Goal: Navigation & Orientation: Find specific page/section

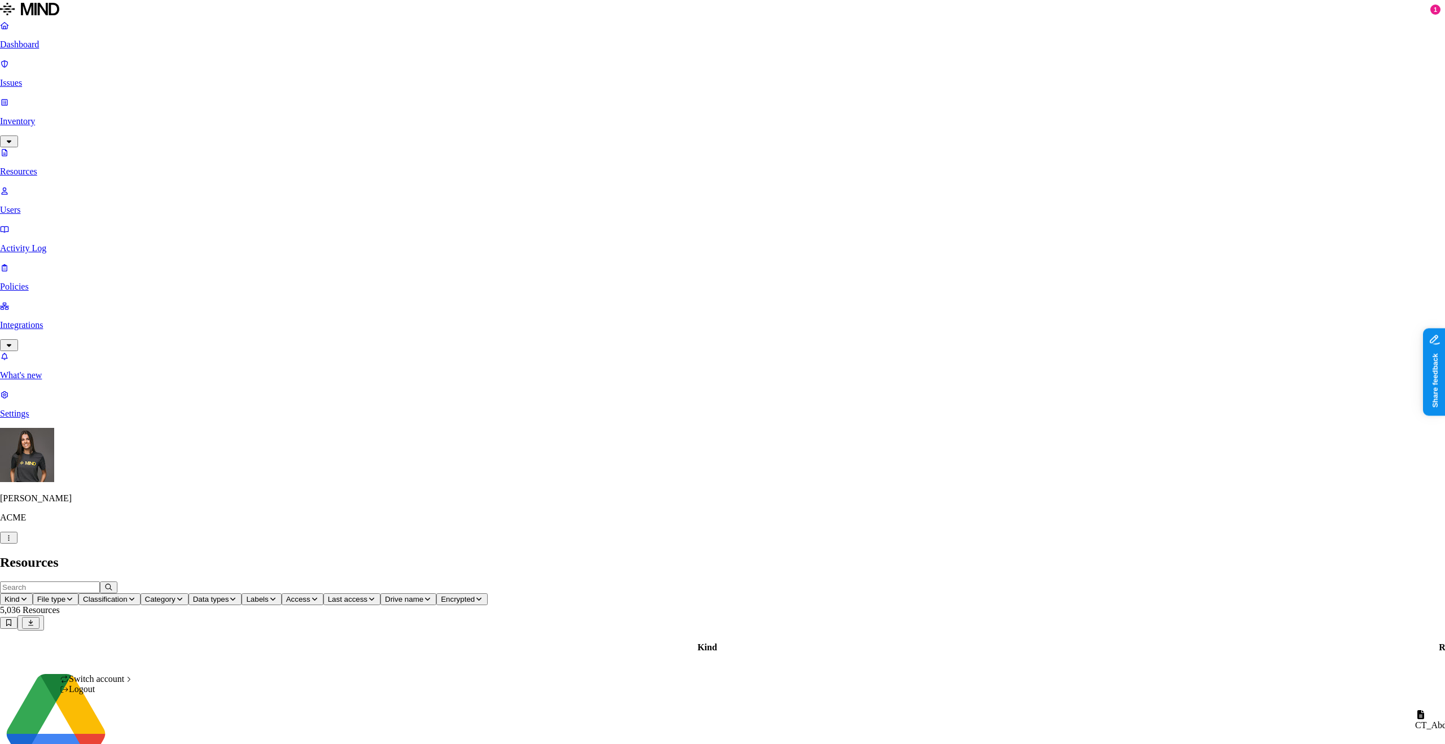
click at [121, 694] on div "Logout" at bounding box center [96, 689] width 73 height 10
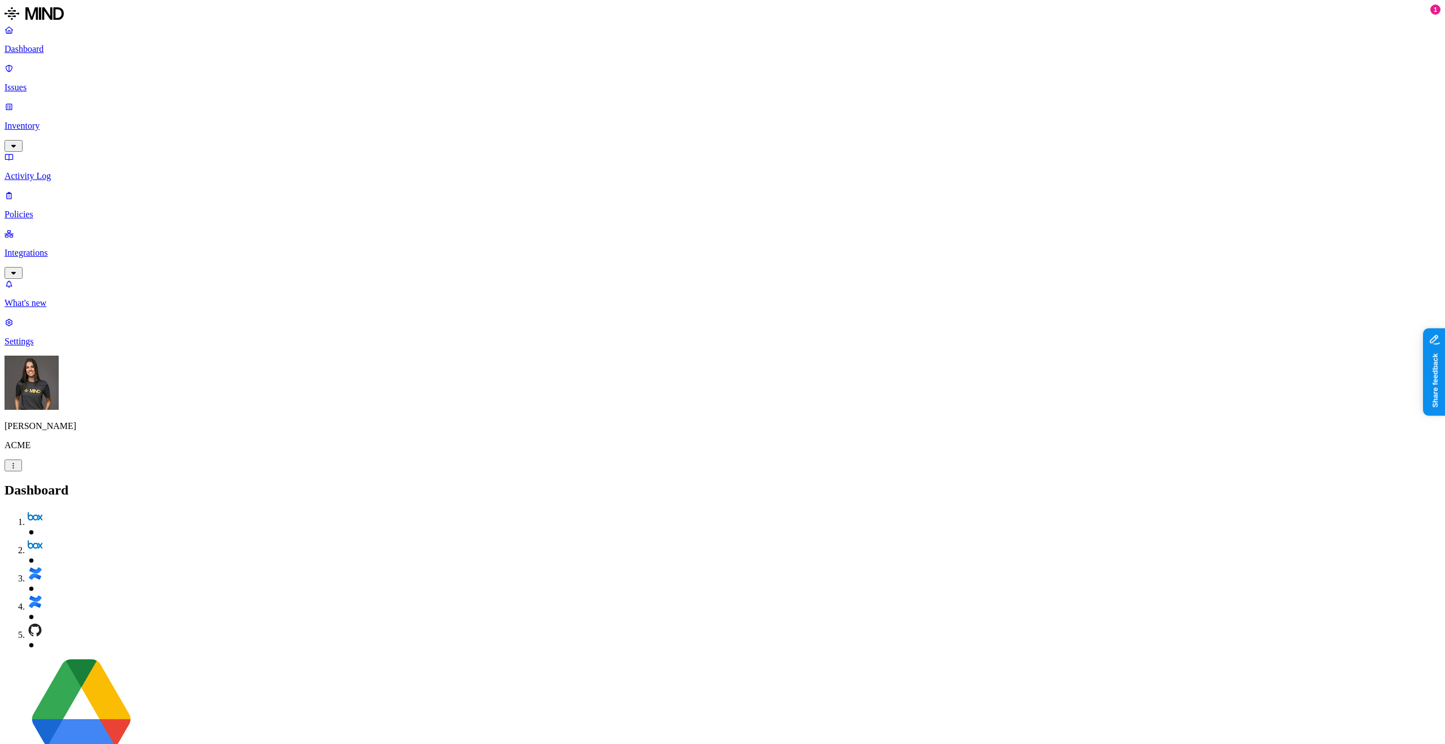
drag, startPoint x: 84, startPoint y: 81, endPoint x: 81, endPoint y: 87, distance: 6.8
click at [84, 102] on link "Inventory" at bounding box center [723, 126] width 1436 height 49
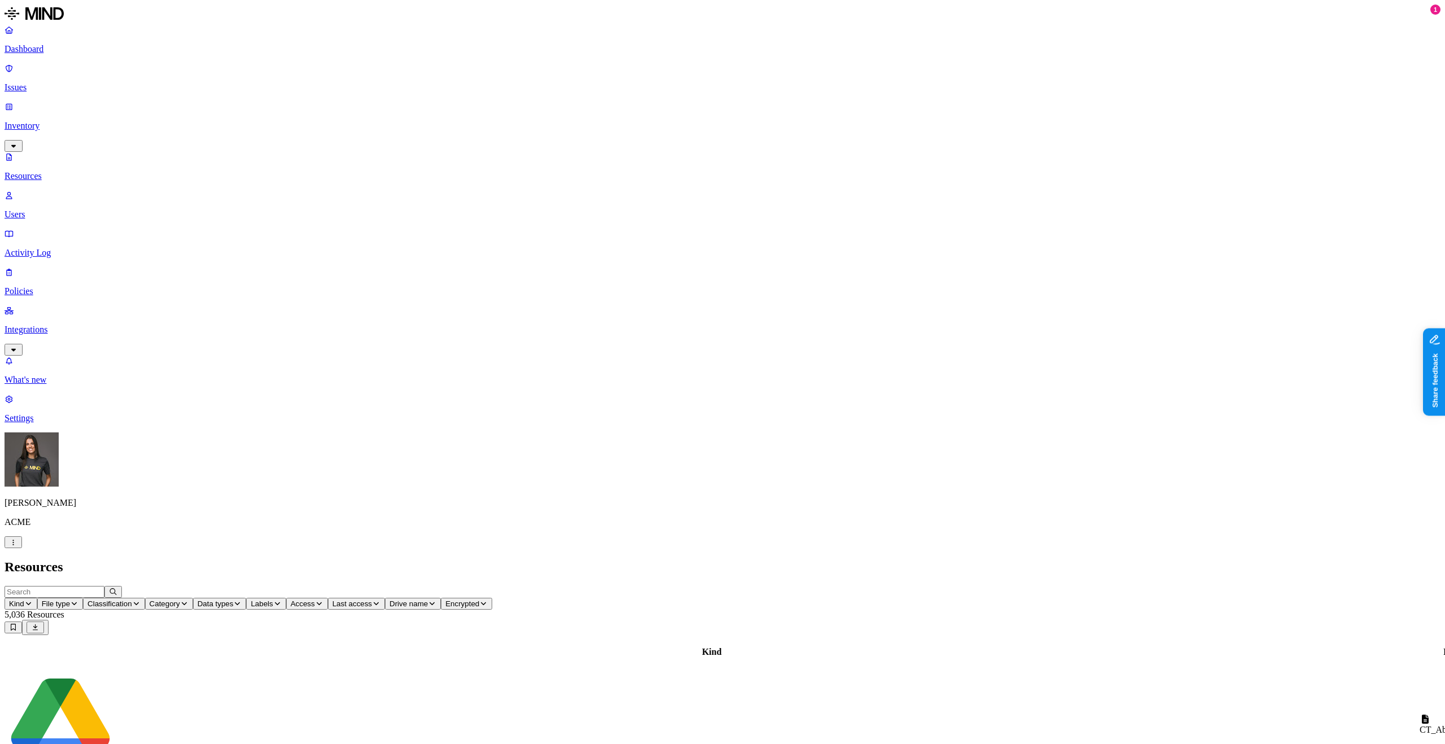
click at [67, 209] on p "Users" at bounding box center [723, 214] width 1436 height 10
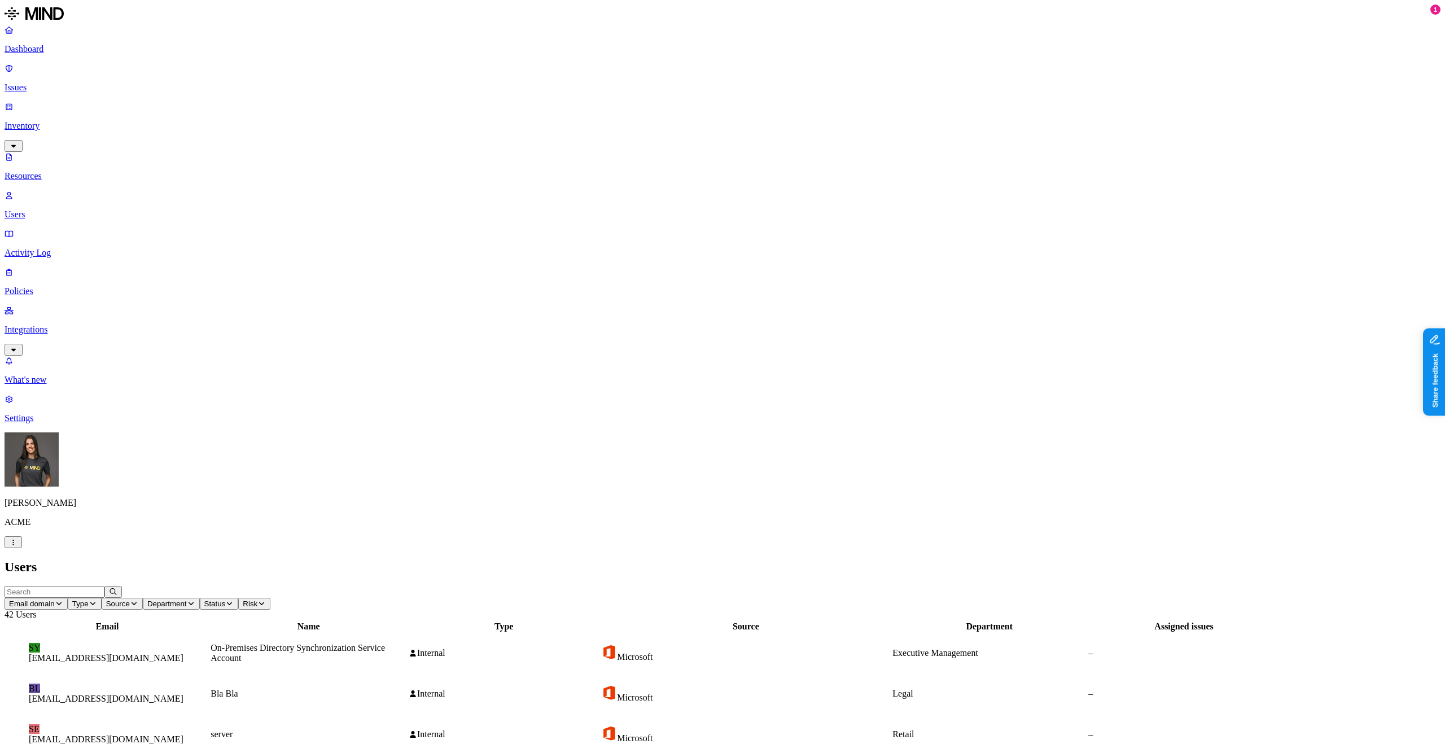
click at [102, 598] on button "Type" at bounding box center [85, 604] width 34 height 12
click at [322, 97] on span "External" at bounding box center [329, 102] width 30 height 10
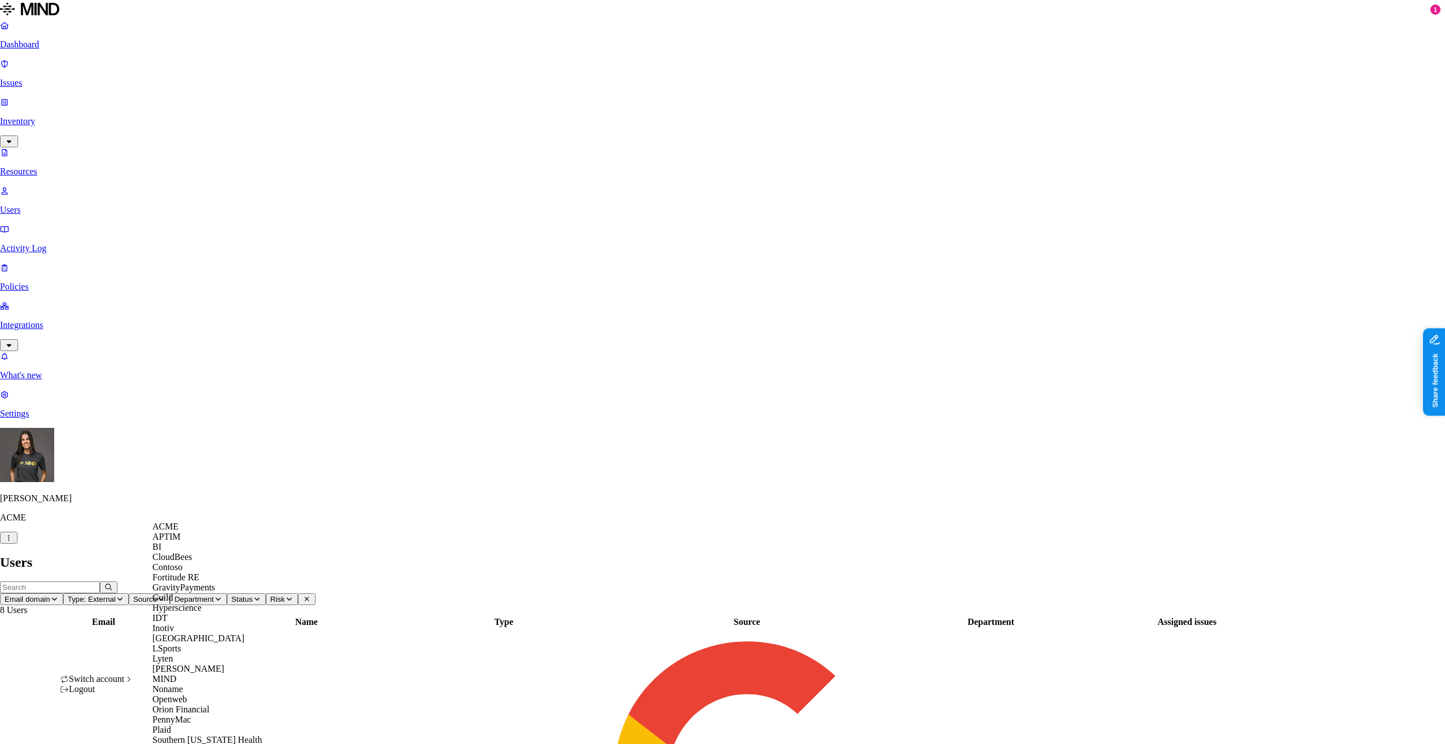
click at [195, 562] on div "CloudBees" at bounding box center [207, 557] width 110 height 10
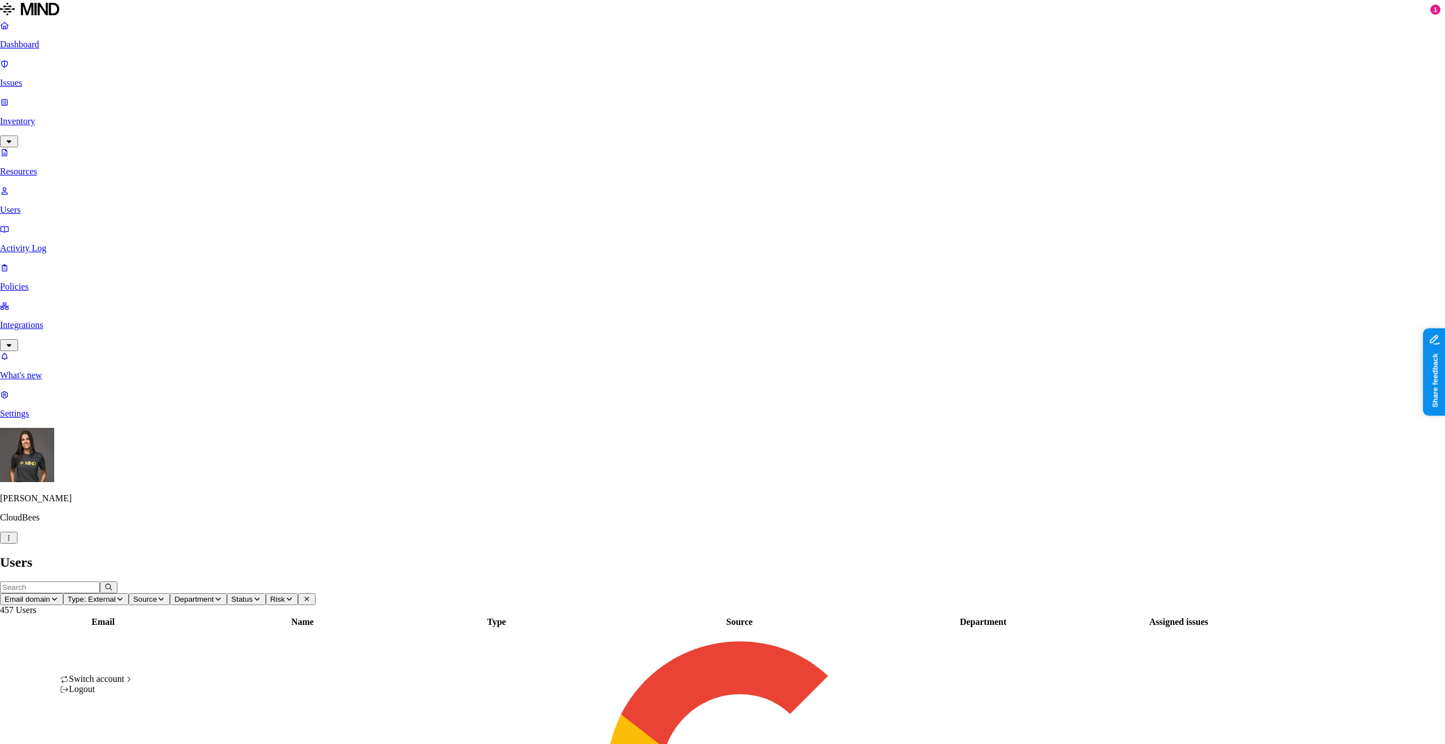
click at [206, 633] on div "Lionbridge" at bounding box center [207, 638] width 110 height 10
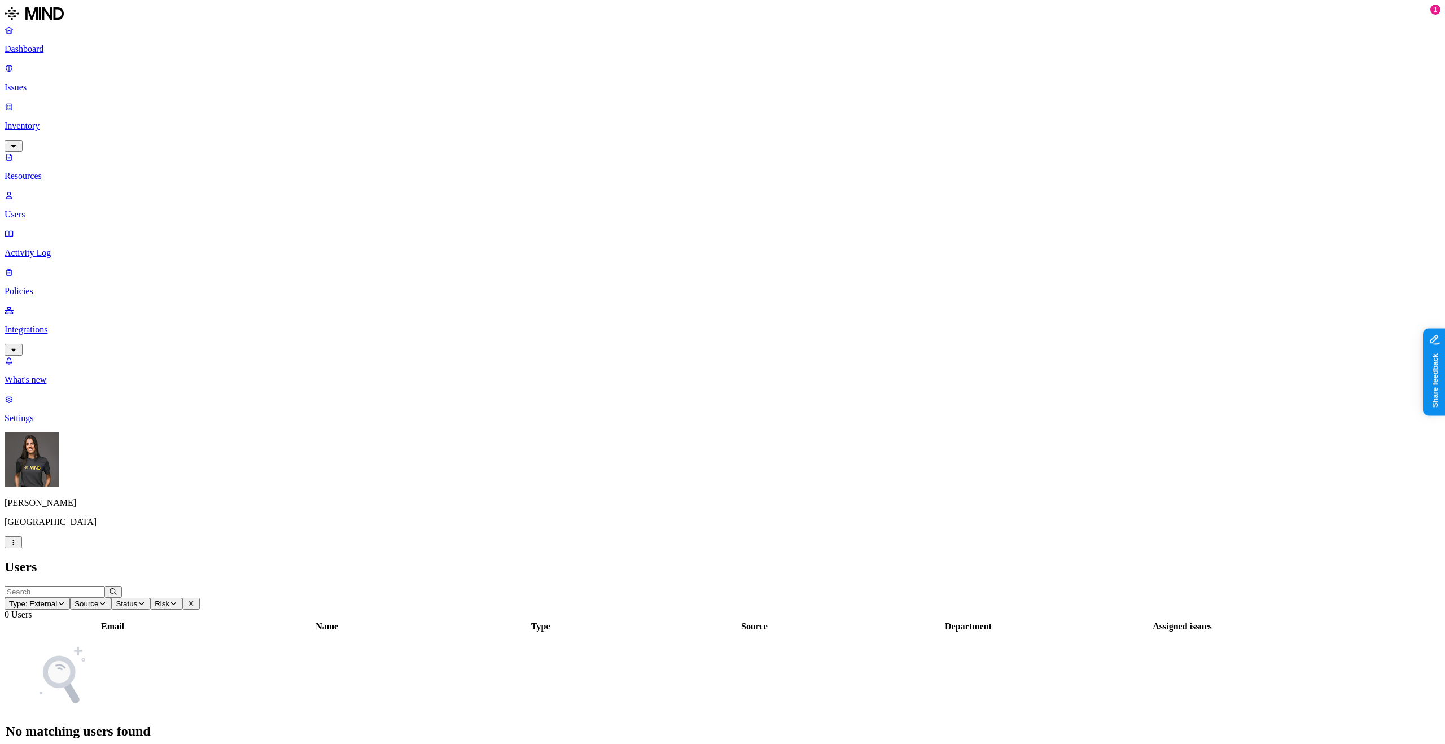
click at [52, 121] on p "Inventory" at bounding box center [723, 126] width 1436 height 10
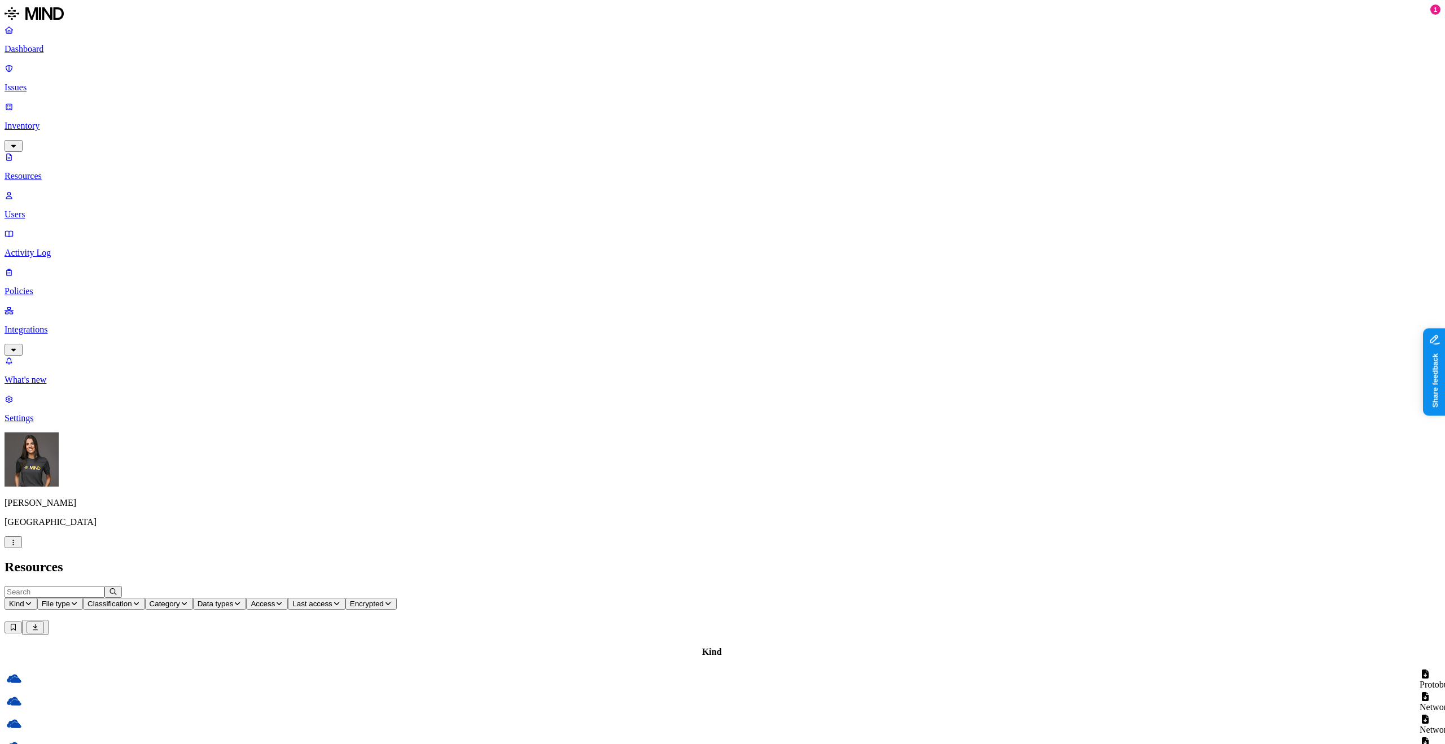
click at [58, 76] on link "Issues" at bounding box center [723, 77] width 1436 height 29
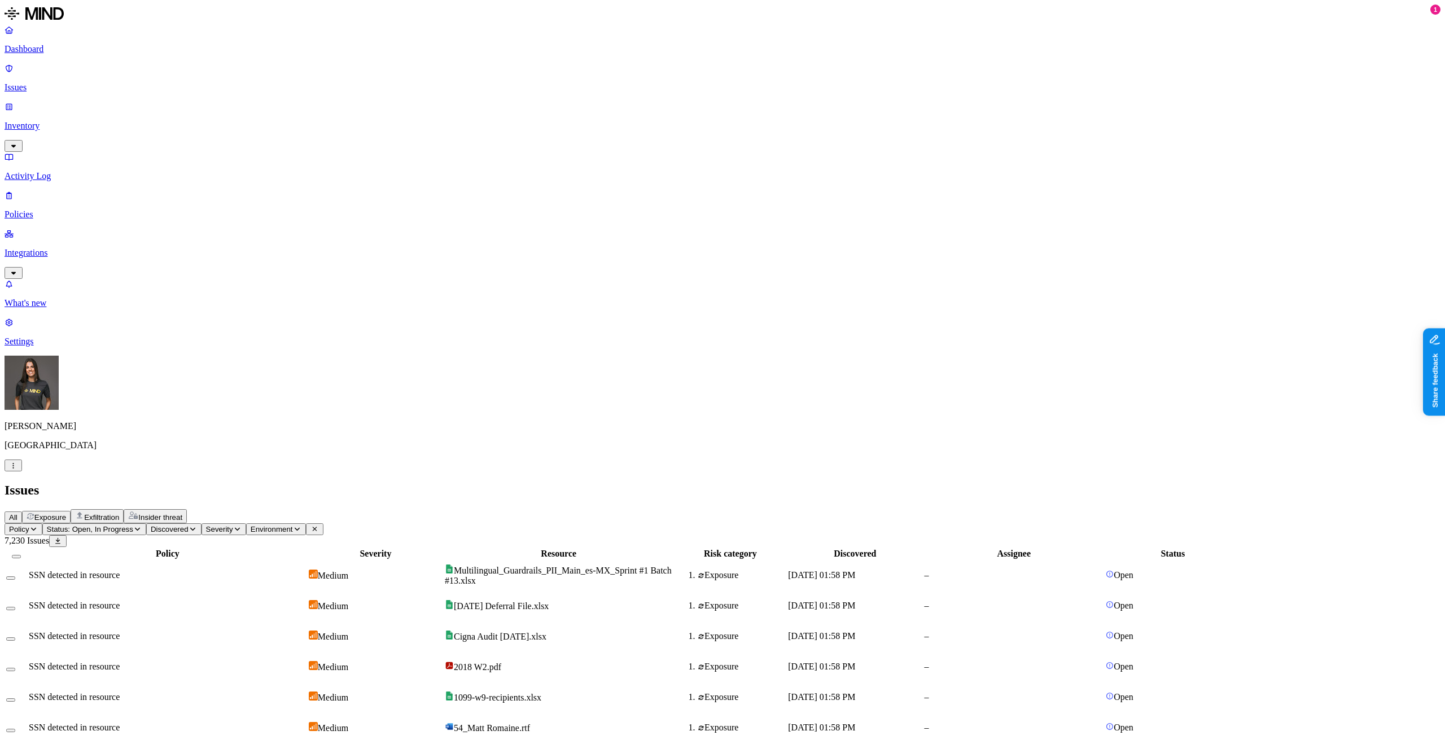
click at [64, 121] on p "Inventory" at bounding box center [723, 126] width 1436 height 10
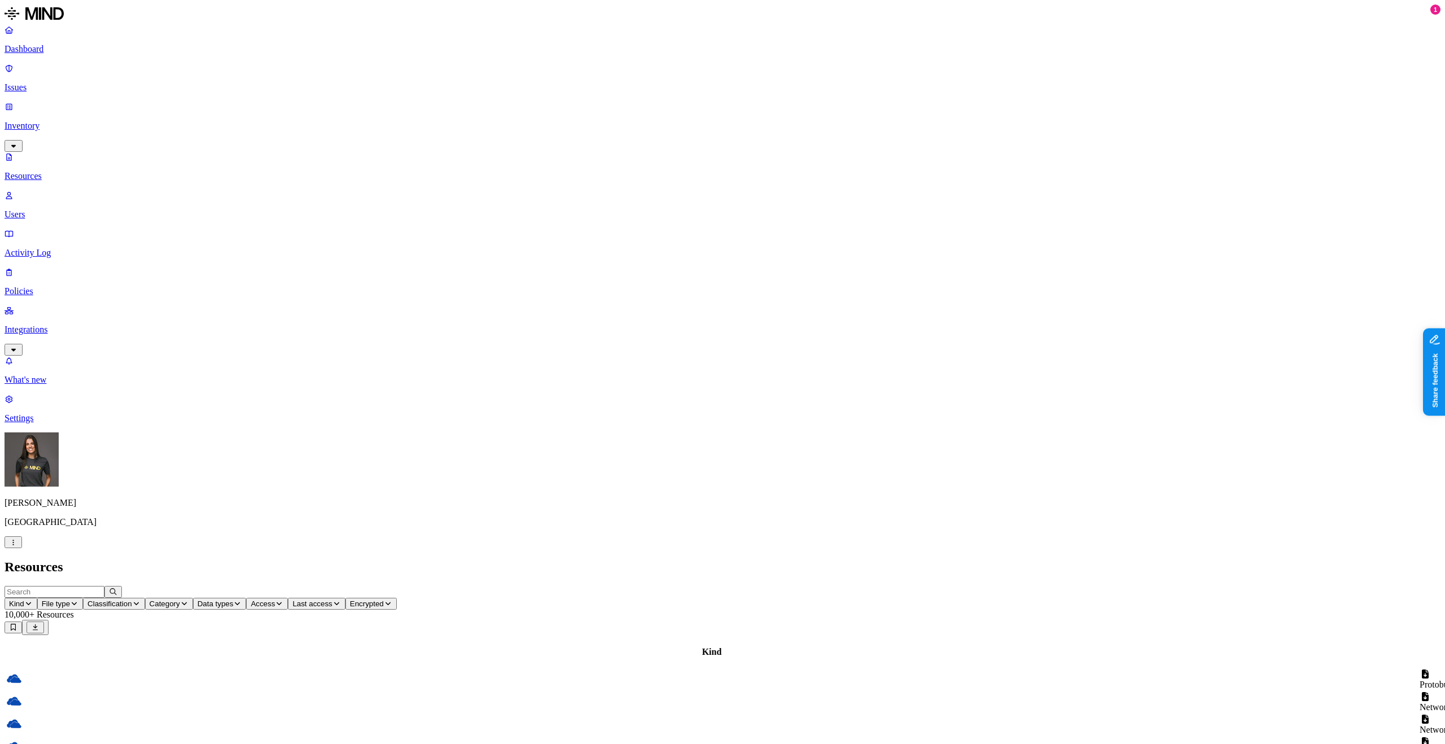
click at [72, 190] on link "Users" at bounding box center [723, 204] width 1436 height 29
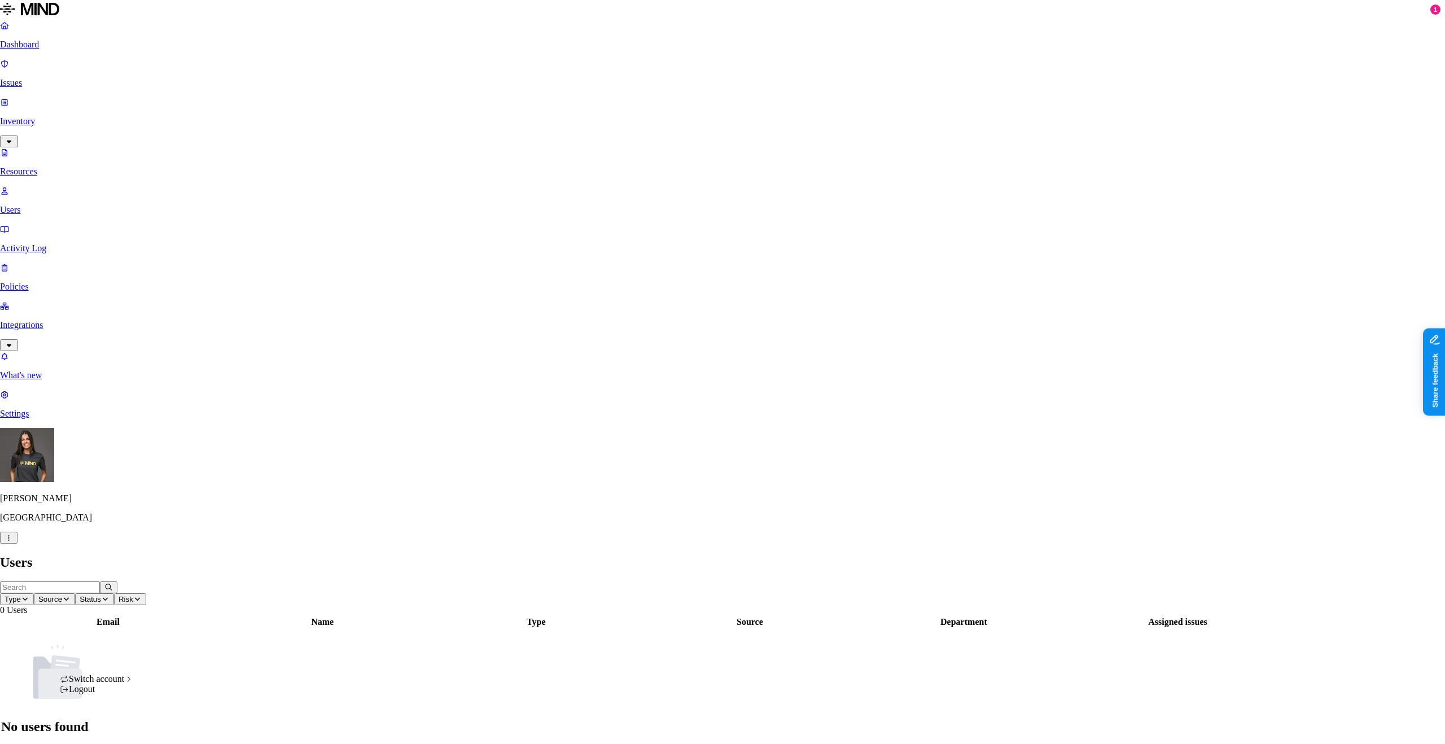
click at [110, 728] on html "Dashboard Issues Inventory Resources Users Activity Log Policies Integrations W…" at bounding box center [722, 378] width 1445 height 756
click at [894, 247] on html "Dashboard Issues Inventory Resources Users Activity Log Policies Integrations W…" at bounding box center [722, 378] width 1445 height 756
click at [99, 731] on html "Dashboard Issues Inventory Resources Users Activity Log Policies Integrations W…" at bounding box center [722, 378] width 1445 height 756
click at [191, 530] on div "ACME" at bounding box center [207, 527] width 110 height 10
